Goal: Information Seeking & Learning: Learn about a topic

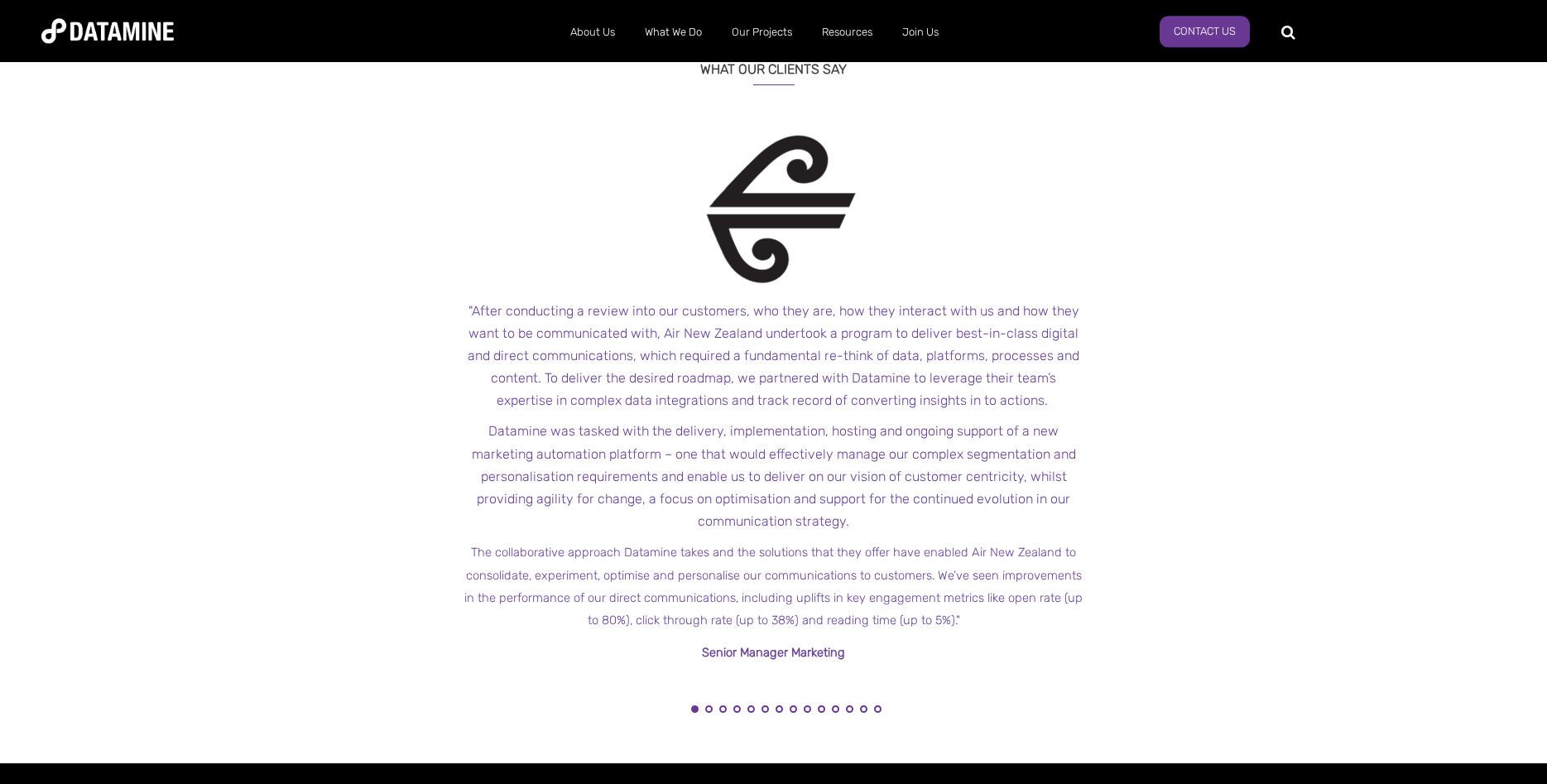
scroll to position [1604, 0]
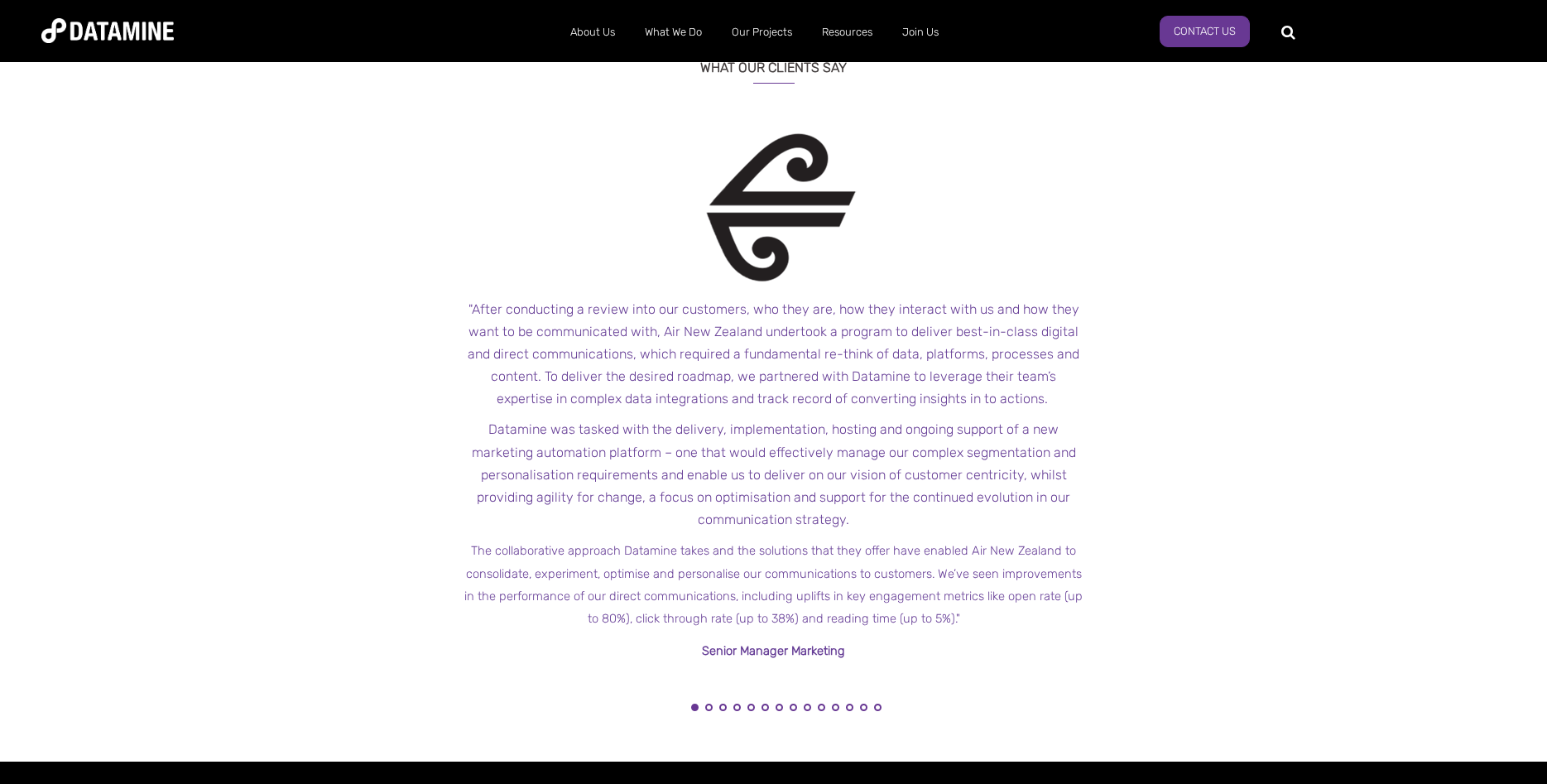
drag, startPoint x: 1538, startPoint y: 497, endPoint x: 1542, endPoint y: 482, distance: 15.5
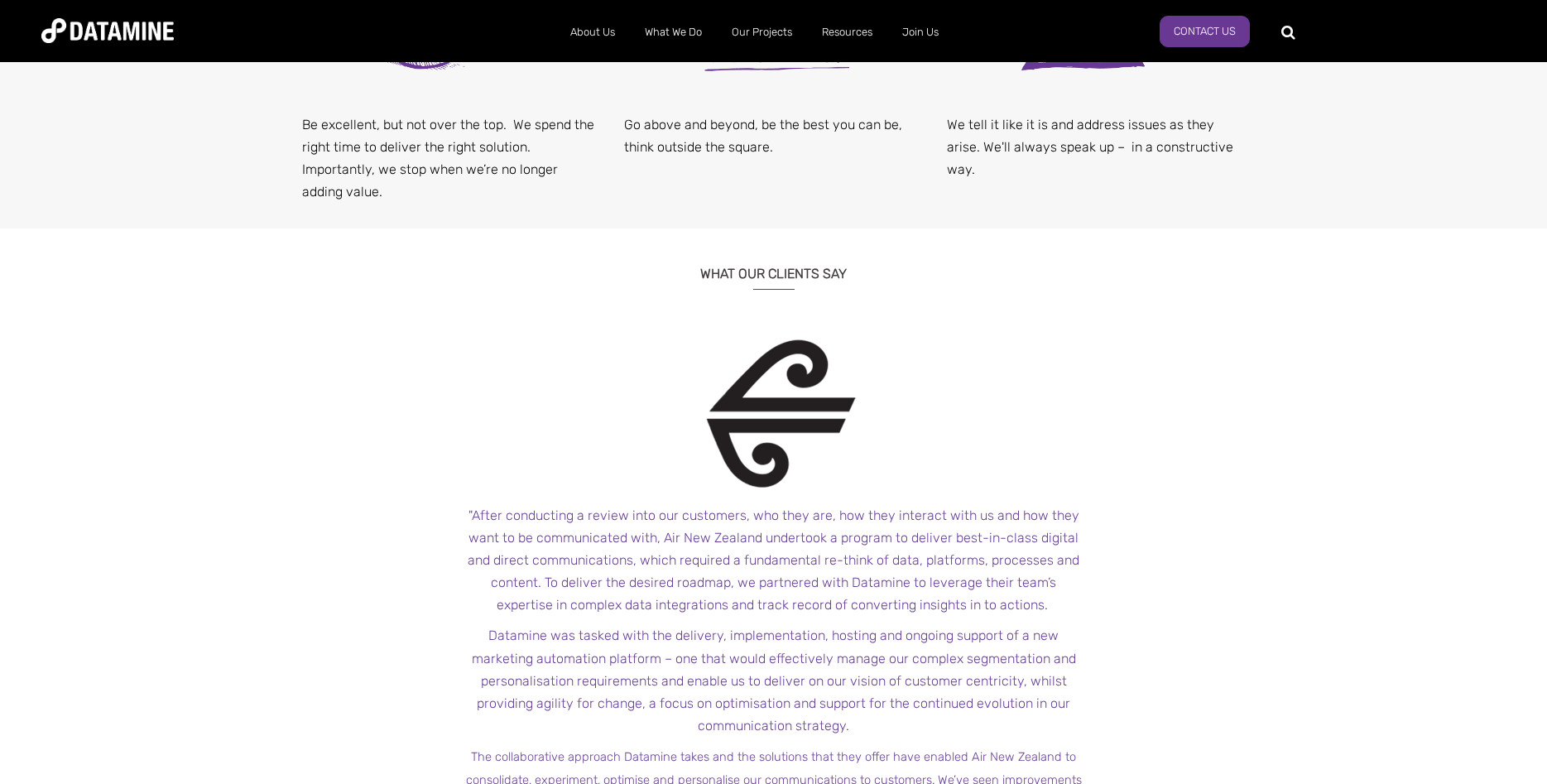
scroll to position [1933, 0]
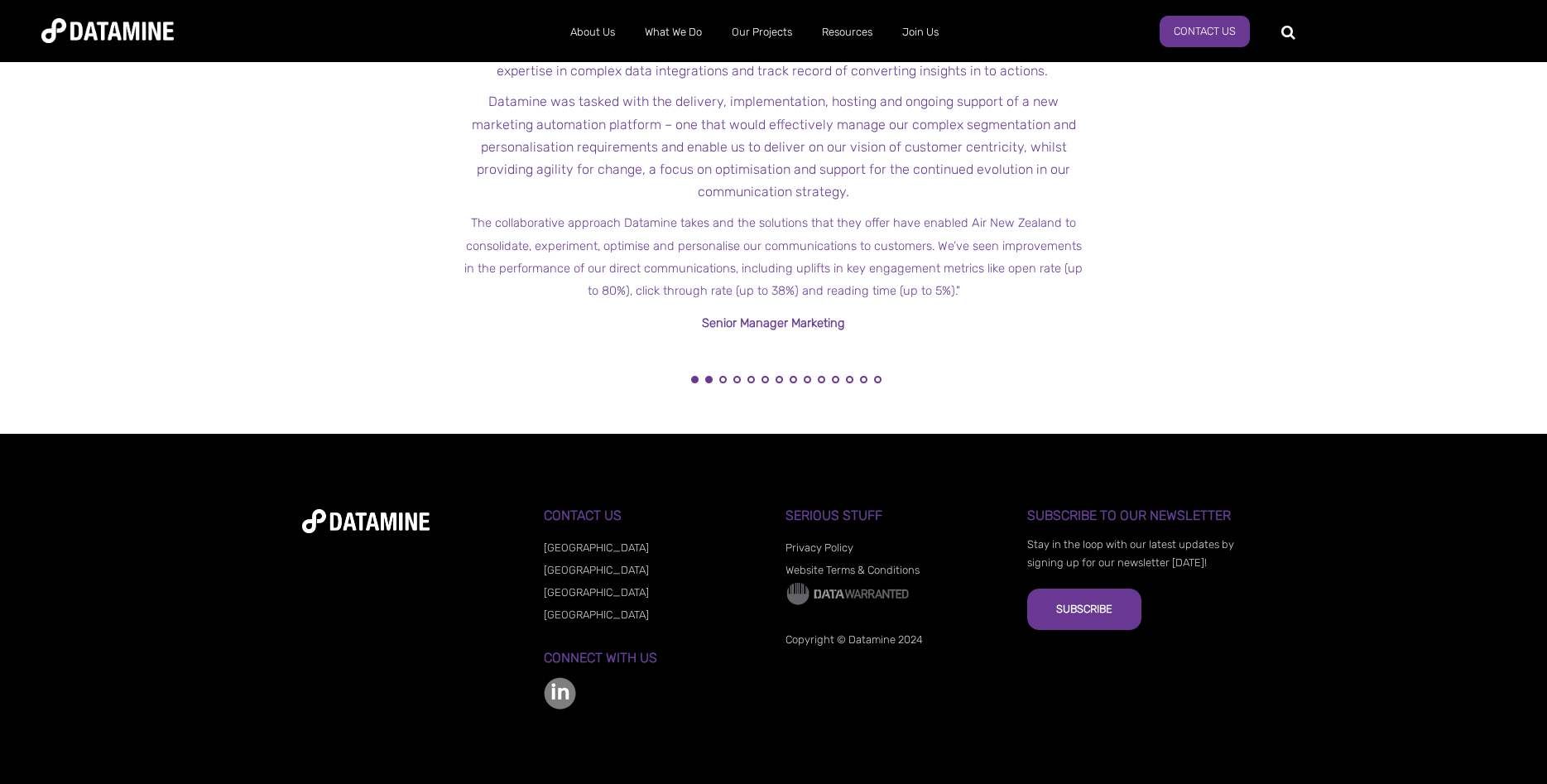
click at [709, 379] on button "2" at bounding box center [709, 379] width 7 height 7
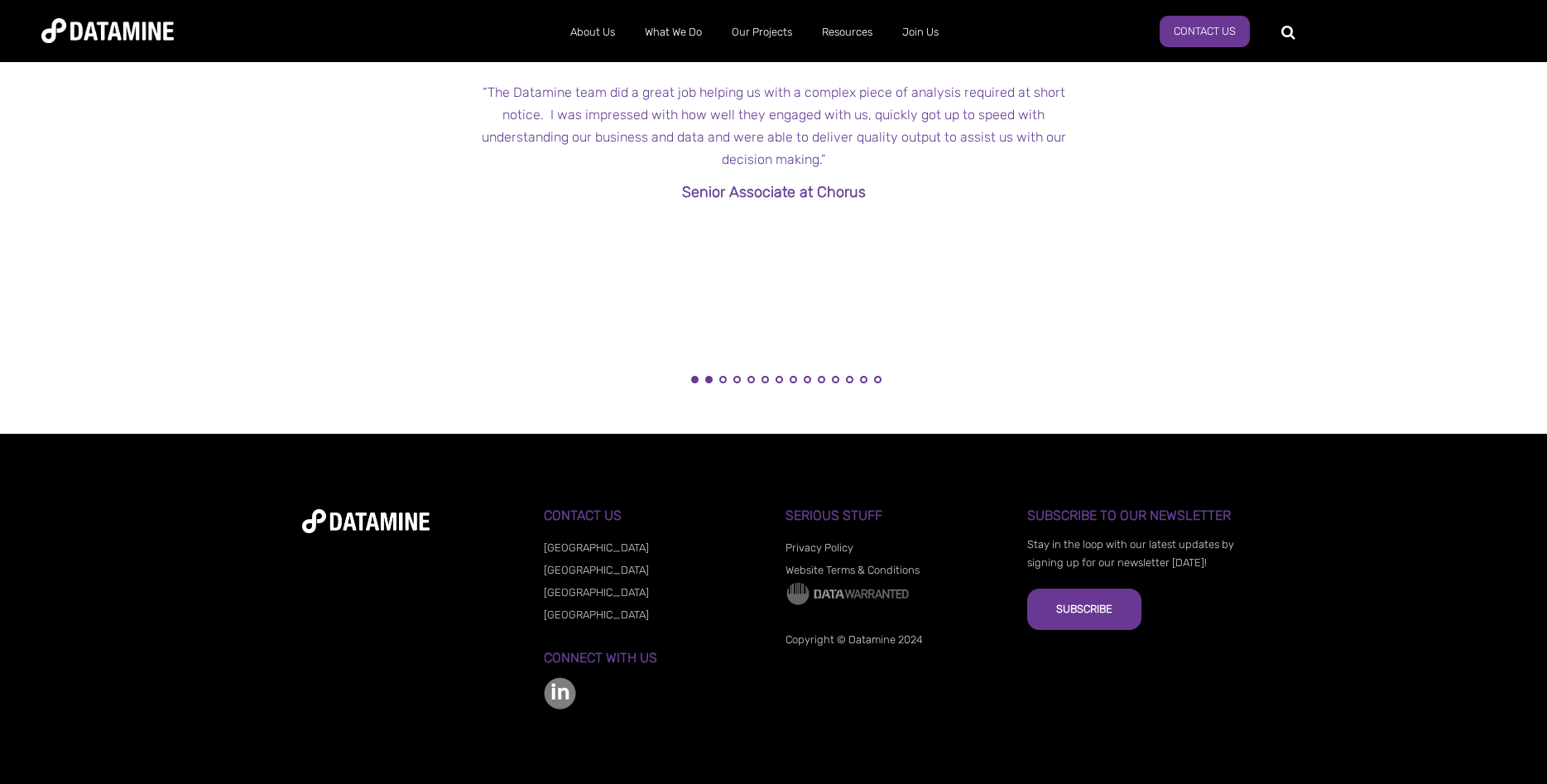
click at [694, 380] on button "1" at bounding box center [695, 379] width 7 height 7
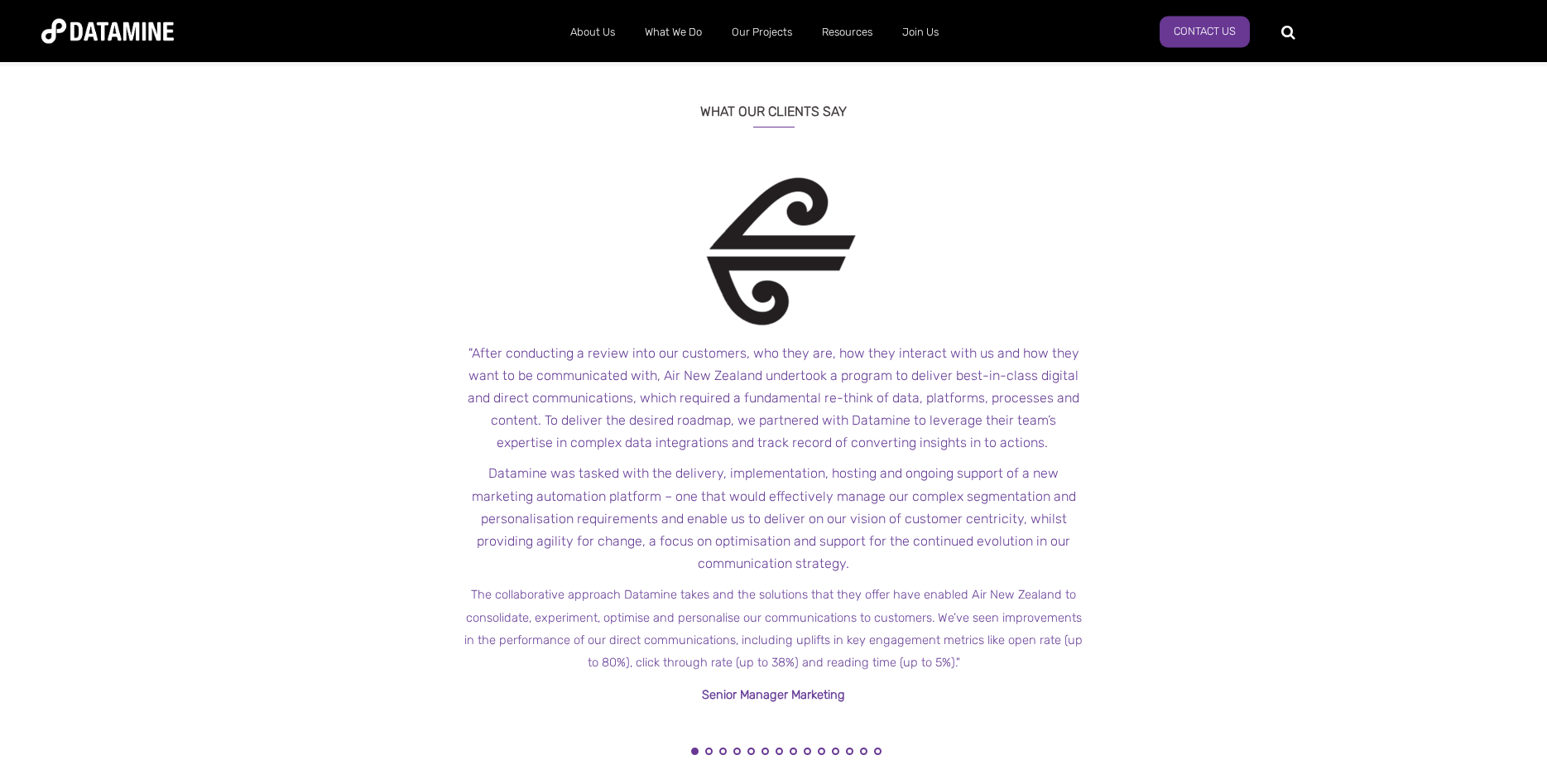
scroll to position [1398, 0]
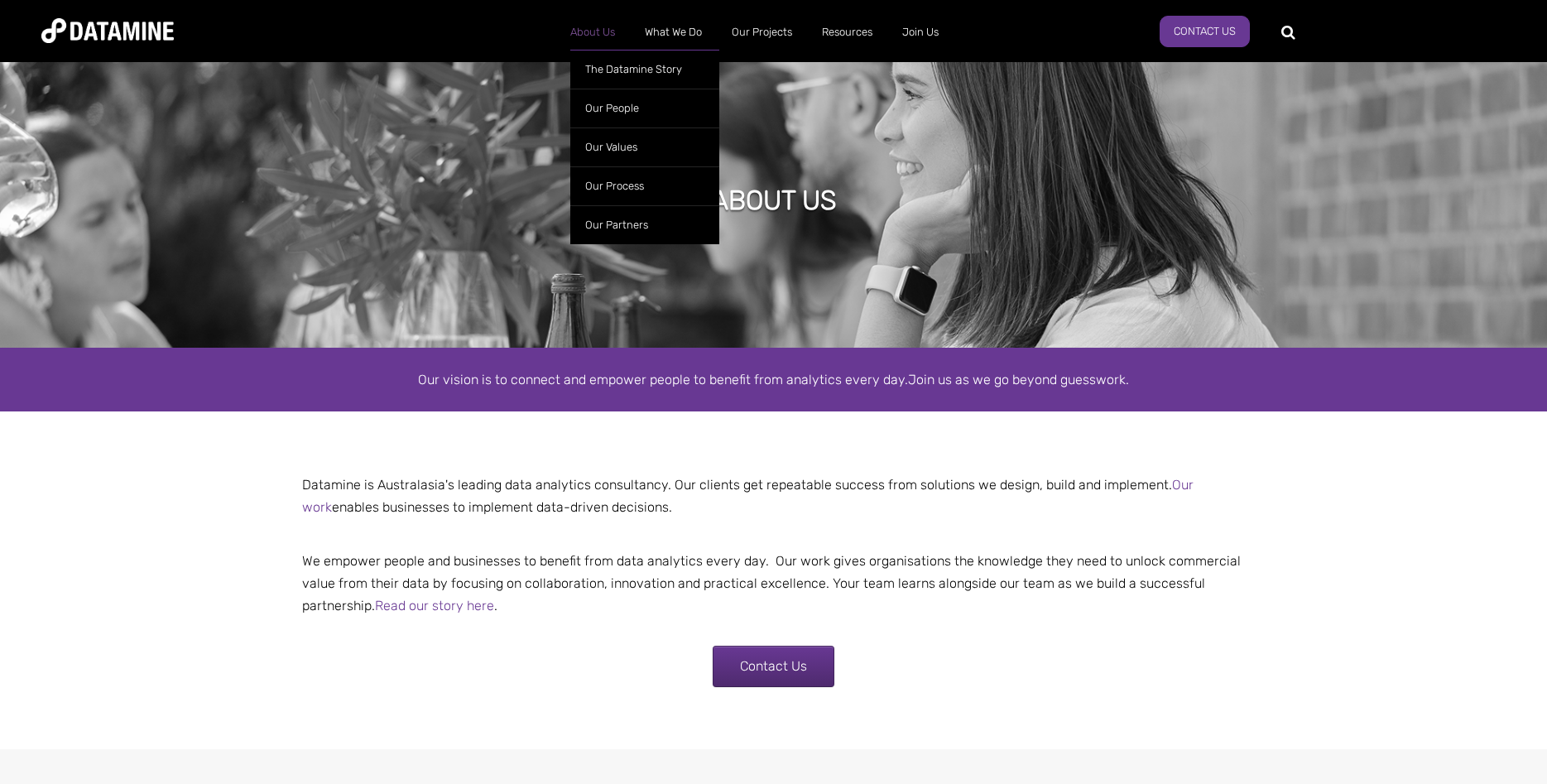
click at [594, 37] on link "About Us" at bounding box center [593, 32] width 74 height 43
click at [619, 71] on link "The Datamine Story" at bounding box center [645, 70] width 149 height 39
